Goal: Information Seeking & Learning: Learn about a topic

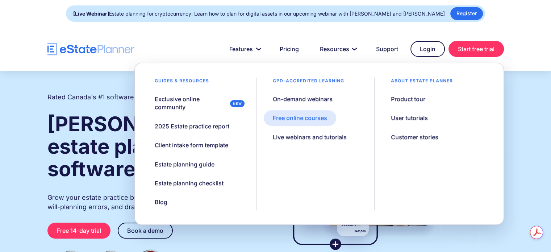
click at [308, 117] on div "Free online courses" at bounding box center [300, 118] width 54 height 8
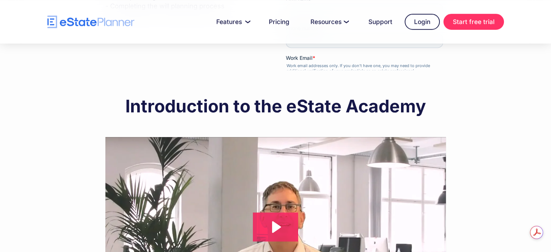
scroll to position [418, 0]
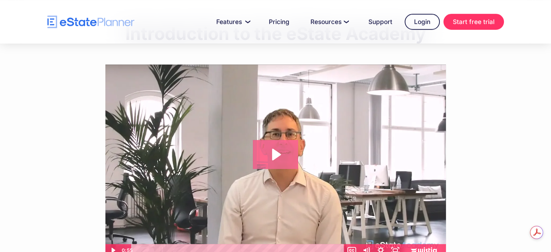
click at [275, 157] on icon "Play Video: Introduction to eState Academy" at bounding box center [276, 154] width 9 height 12
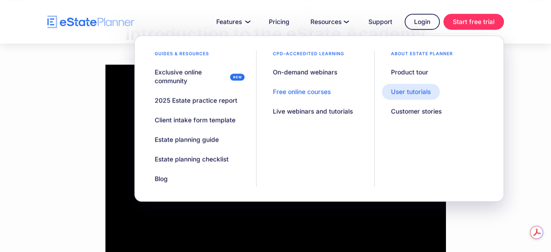
click at [406, 94] on div "User tutorials" at bounding box center [411, 91] width 40 height 9
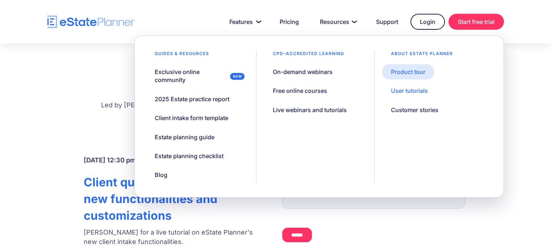
click at [419, 75] on div "Product tour" at bounding box center [408, 72] width 34 height 8
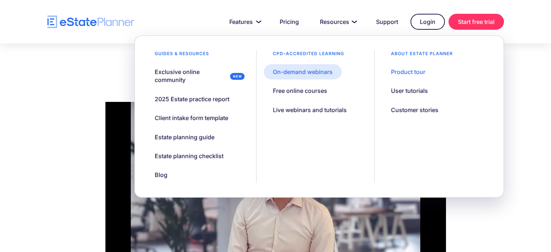
click at [308, 73] on div "On-demand webinars" at bounding box center [303, 72] width 60 height 8
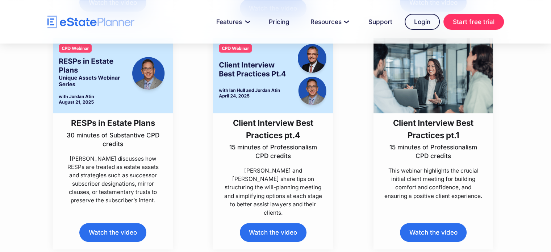
scroll to position [362, 0]
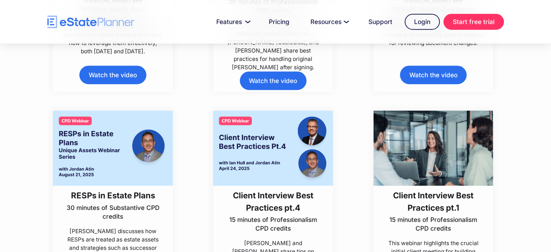
click at [116, 147] on img at bounding box center [113, 148] width 120 height 75
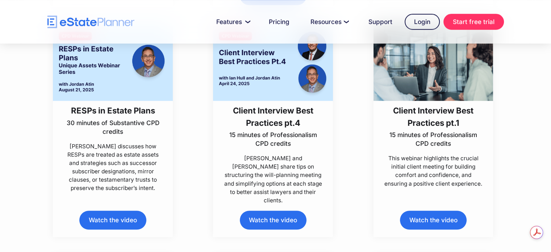
scroll to position [435, 0]
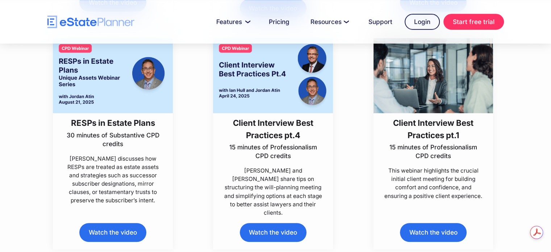
click at [281, 150] on p "15 minutes of Professionalism CPD credits" at bounding box center [273, 151] width 100 height 17
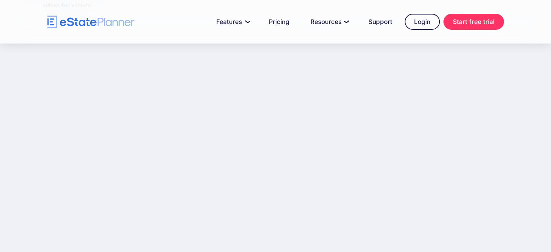
scroll to position [260, 0]
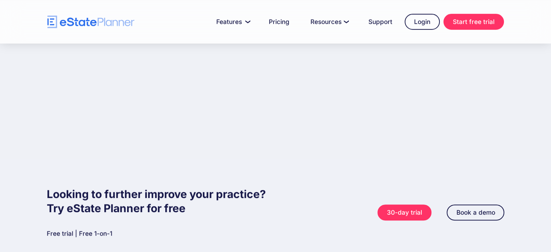
click at [524, 159] on div "Looking to further improve your practice? Try eState Planner for free Free tria…" at bounding box center [275, 208] width 551 height 98
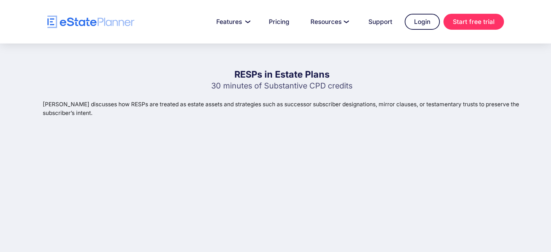
scroll to position [0, 0]
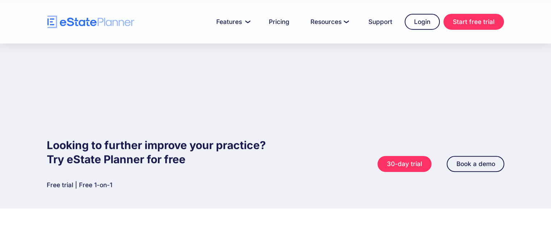
scroll to position [295, 0]
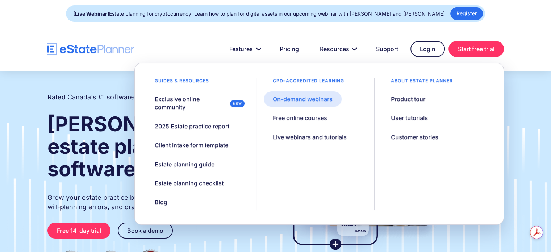
click at [307, 100] on div "On-demand webinars" at bounding box center [303, 99] width 60 height 8
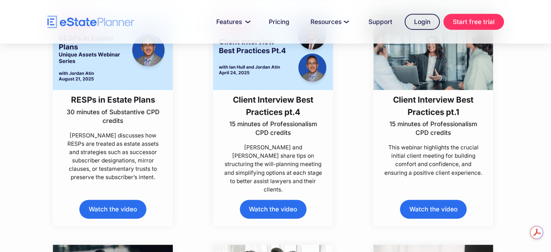
scroll to position [471, 0]
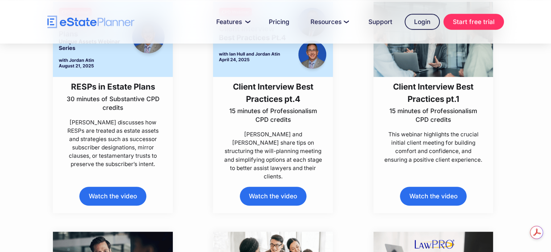
click at [266, 194] on link "Watch the video" at bounding box center [273, 196] width 67 height 18
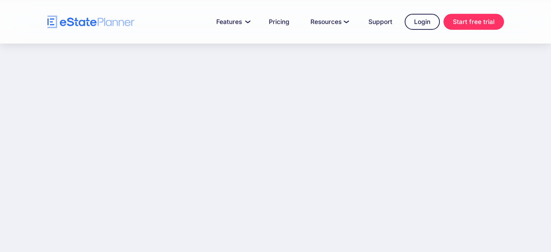
scroll to position [181, 0]
click at [109, 222] on div "Client Interview Best Practices pt.4 15 minutes of Professionalism CPD credits …" at bounding box center [282, 45] width 478 height 366
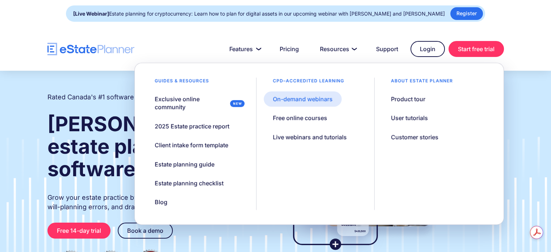
click at [310, 98] on div "On-demand webinars" at bounding box center [303, 99] width 60 height 8
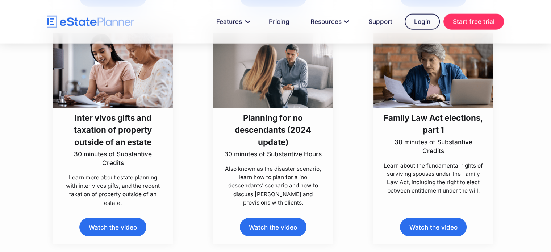
scroll to position [1826, 0]
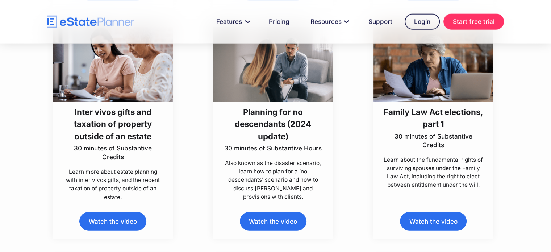
click at [450, 90] on img at bounding box center [434, 64] width 120 height 75
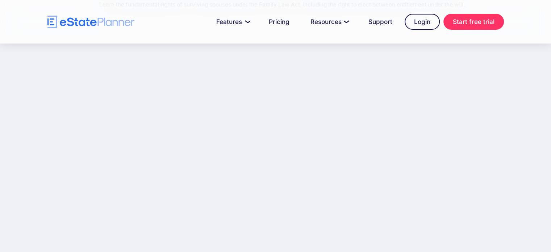
scroll to position [145, 0]
click at [534, 166] on div "Family Law Act elections, part 1 30 minutes of Substantive Credits Learn the fu…" at bounding box center [275, 82] width 551 height 366
click at [528, 168] on div "Family Law Act elections, part 1 30 minutes of Substantive Credits Learn the fu…" at bounding box center [275, 82] width 551 height 366
click at [520, 140] on div "Family Law Act elections, part 1 30 minutes of Substantive Credits Learn the fu…" at bounding box center [282, 117] width 478 height 315
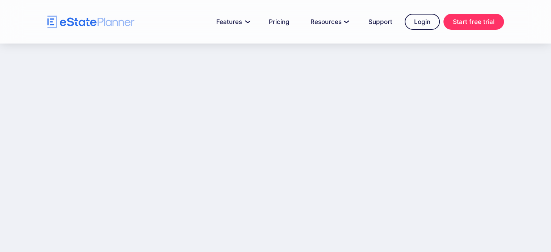
scroll to position [145, 0]
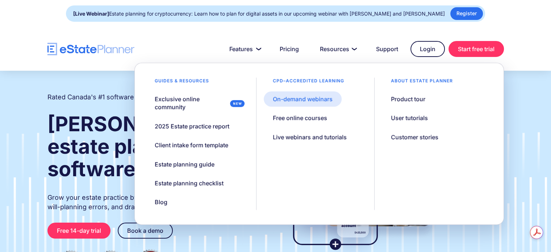
click at [303, 97] on div "On-demand webinars" at bounding box center [303, 99] width 60 height 8
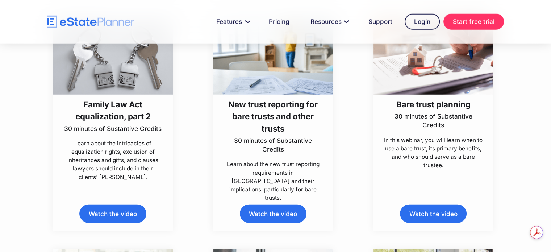
click at [111, 211] on link "Watch the video" at bounding box center [112, 213] width 67 height 18
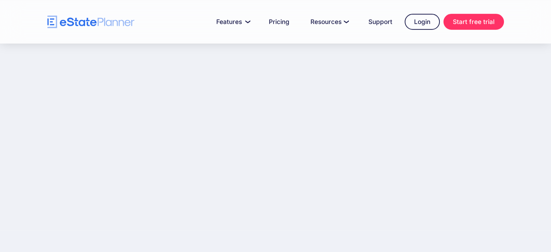
scroll to position [145, 0]
click at [531, 129] on div "Family Law Act equalization, part 2 30 minutes of Sustantive Credits Learn abou…" at bounding box center [275, 82] width 551 height 366
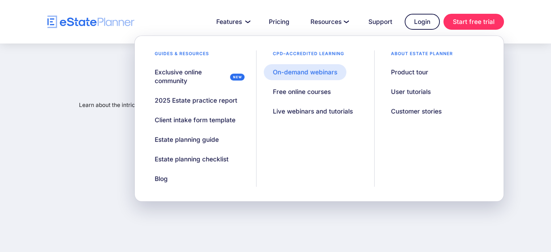
click at [306, 73] on div "On-demand webinars" at bounding box center [305, 72] width 65 height 9
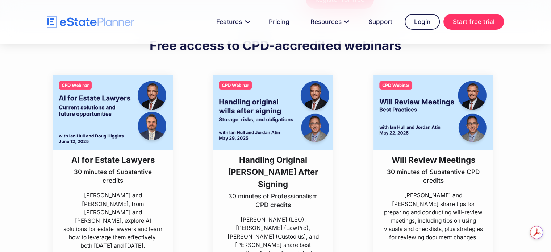
scroll to position [181, 0]
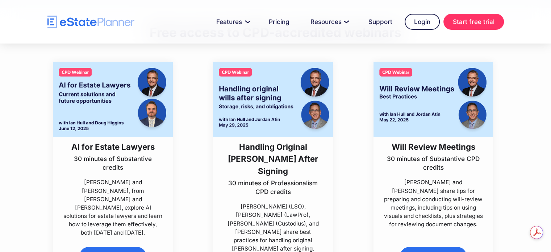
click at [119, 121] on img at bounding box center [113, 99] width 120 height 75
click at [281, 136] on img at bounding box center [273, 99] width 120 height 75
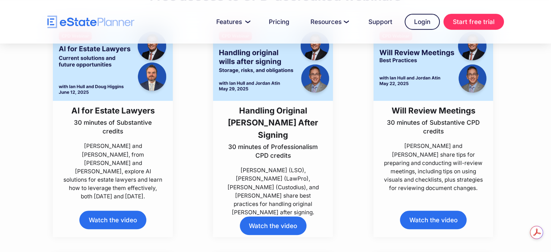
click at [107, 215] on link "Watch the video" at bounding box center [112, 220] width 67 height 18
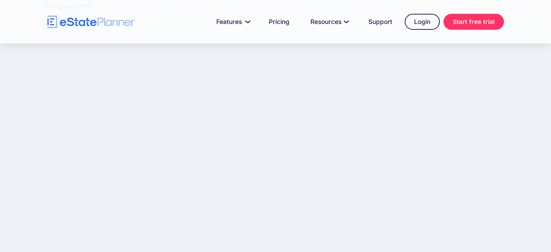
scroll to position [109, 0]
click at [531, 167] on div "Handling Original Wills After Signing 30 minutes of Professionalism CPD credits…" at bounding box center [275, 84] width 551 height 366
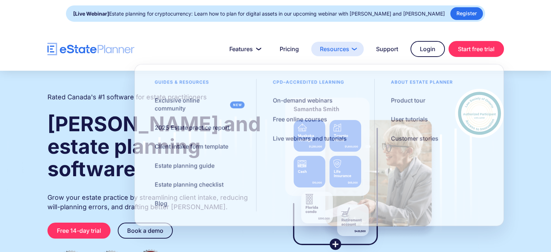
click at [344, 47] on link "Resources" at bounding box center [337, 49] width 53 height 14
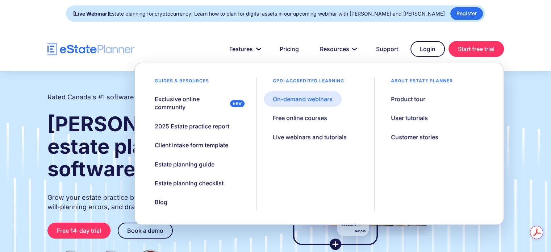
click at [314, 94] on link "On-demand webinars" at bounding box center [303, 98] width 78 height 15
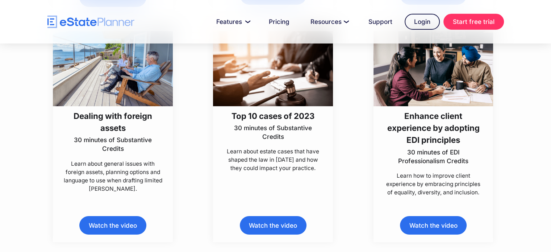
scroll to position [2501, 0]
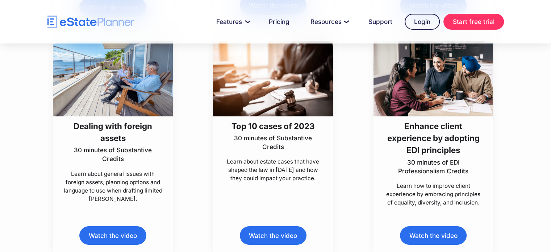
click at [435, 141] on h3 "Enhance client experience by adopting EDI principles" at bounding box center [434, 138] width 100 height 36
click at [430, 140] on h3 "Enhance client experience by adopting EDI principles" at bounding box center [434, 138] width 100 height 36
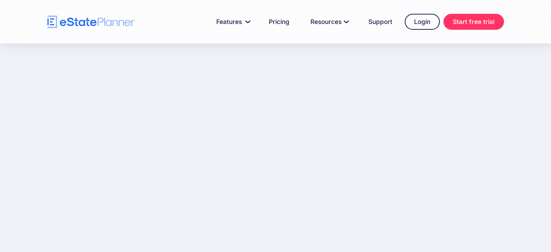
scroll to position [142, 0]
click at [519, 170] on div "AI for Estate Lawyers 30 minutes of Substantive credits [PERSON_NAME] and [PERS…" at bounding box center [282, 88] width 478 height 324
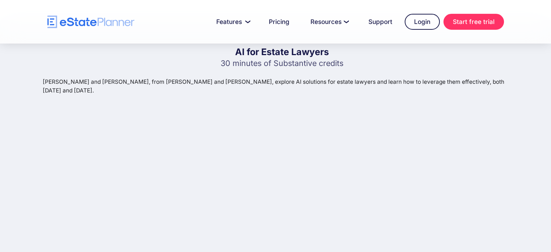
scroll to position [0, 0]
